Goal: Navigation & Orientation: Find specific page/section

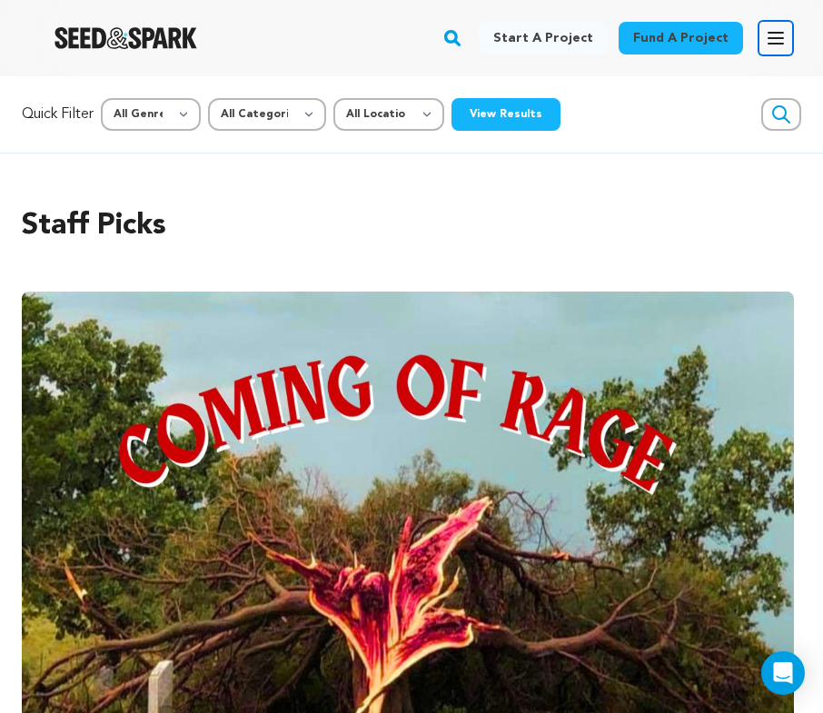
click at [779, 54] on button "Open main menu" at bounding box center [776, 38] width 36 height 36
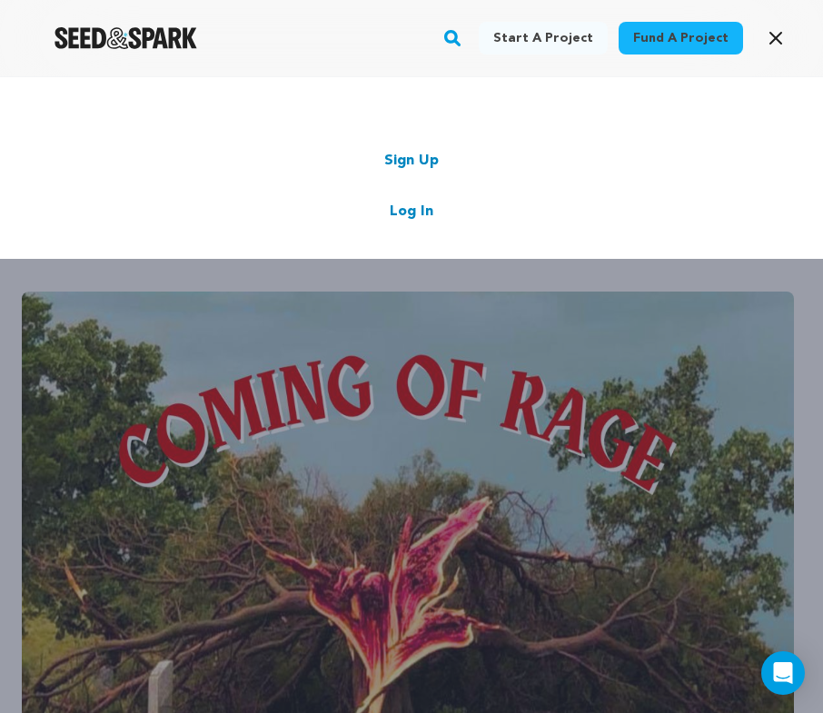
click at [416, 208] on link "Log In" at bounding box center [412, 212] width 44 height 22
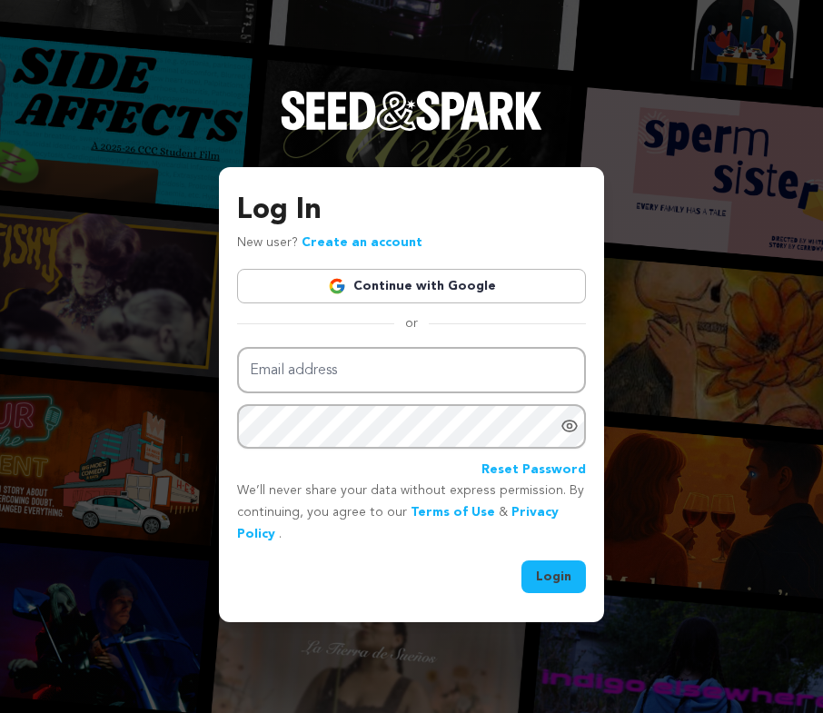
click at [385, 276] on link "Continue with Google" at bounding box center [411, 286] width 349 height 35
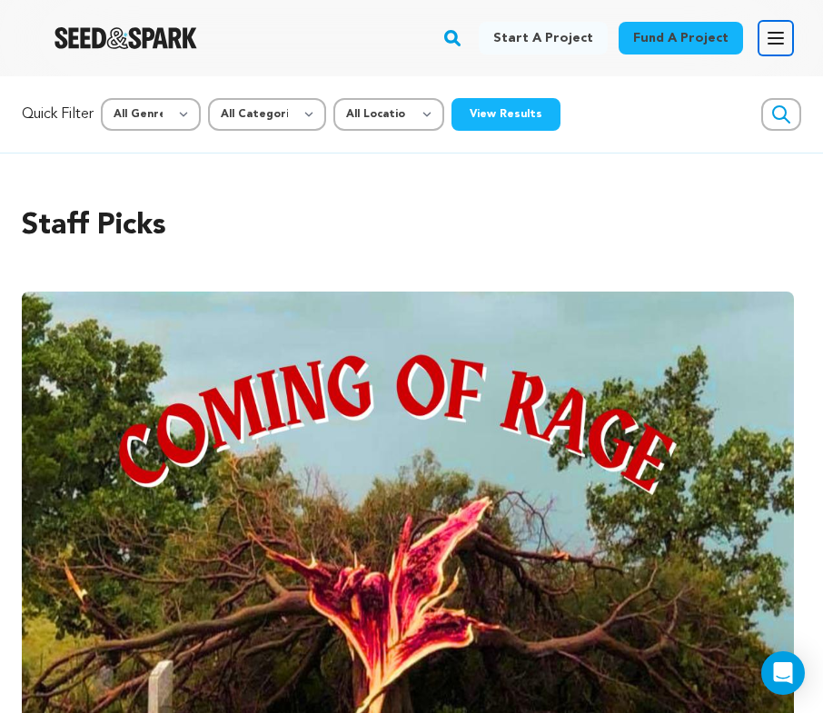
click at [769, 33] on icon "button" at bounding box center [776, 38] width 15 height 11
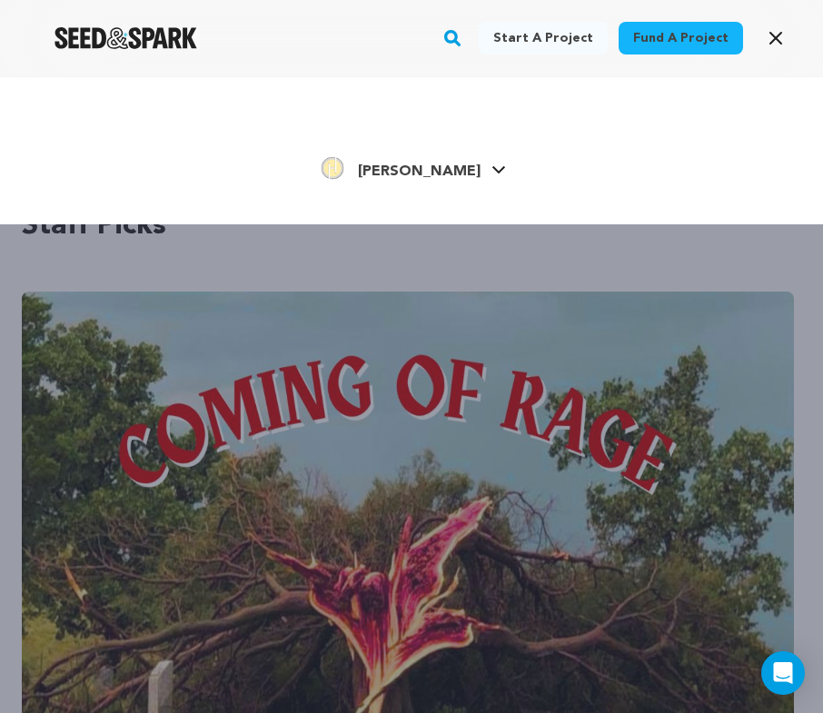
click at [445, 166] on span "[PERSON_NAME]" at bounding box center [419, 171] width 123 height 15
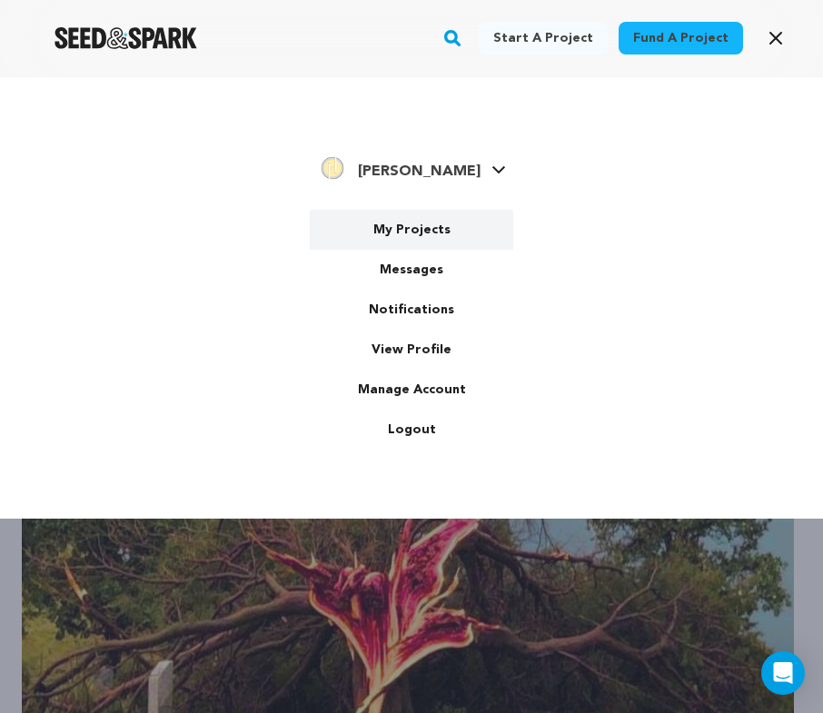
click at [421, 219] on link "My Projects" at bounding box center [411, 230] width 203 height 40
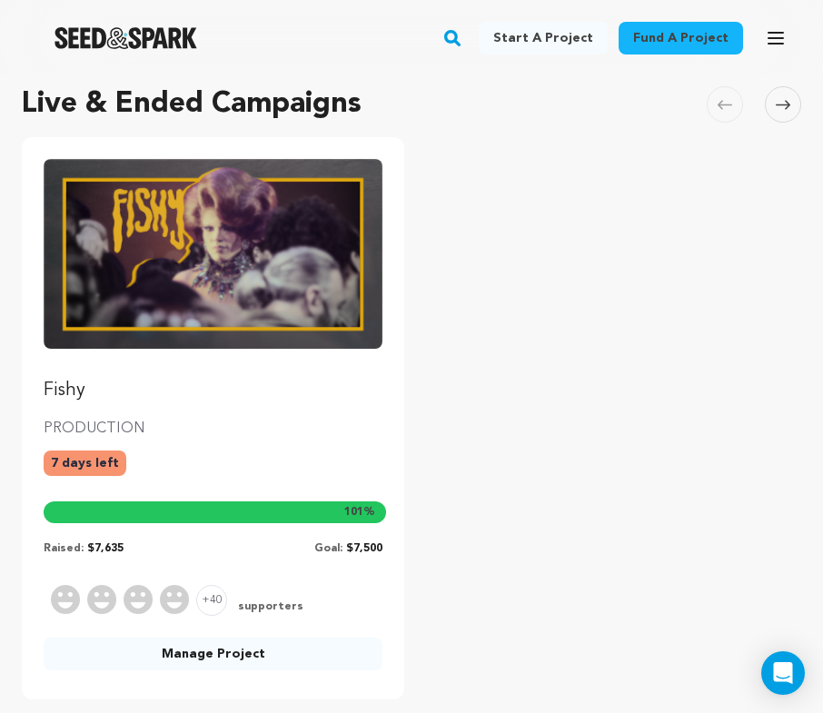
scroll to position [98, 0]
